Goal: Transaction & Acquisition: Obtain resource

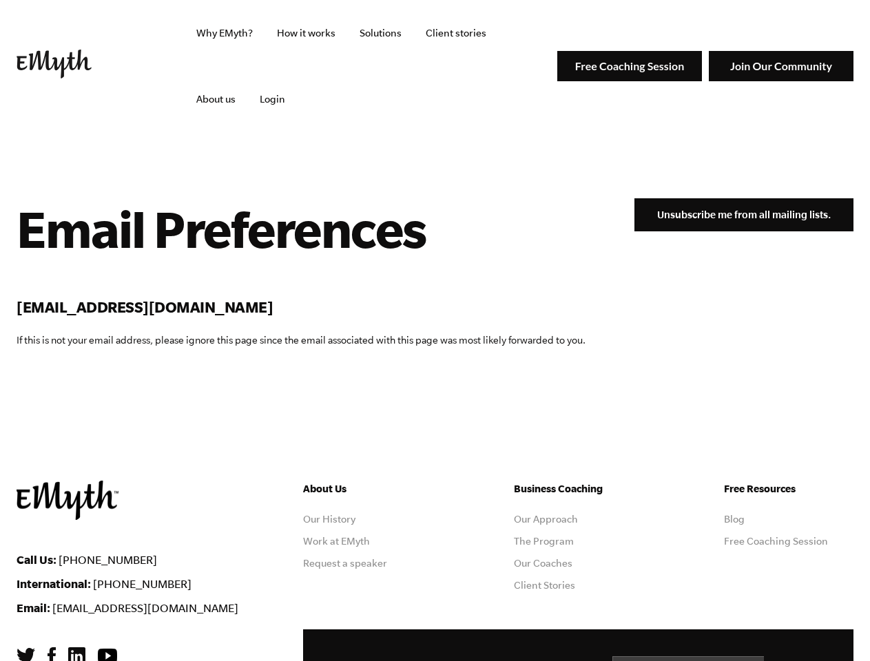
click at [435, 331] on div "Email Preferences [EMAIL_ADDRESS][DOMAIN_NAME] If this is not your email addres…" at bounding box center [301, 284] width 569 height 172
click at [719, 659] on input "Email *" at bounding box center [719, 674] width 214 height 34
